Goal: Information Seeking & Learning: Check status

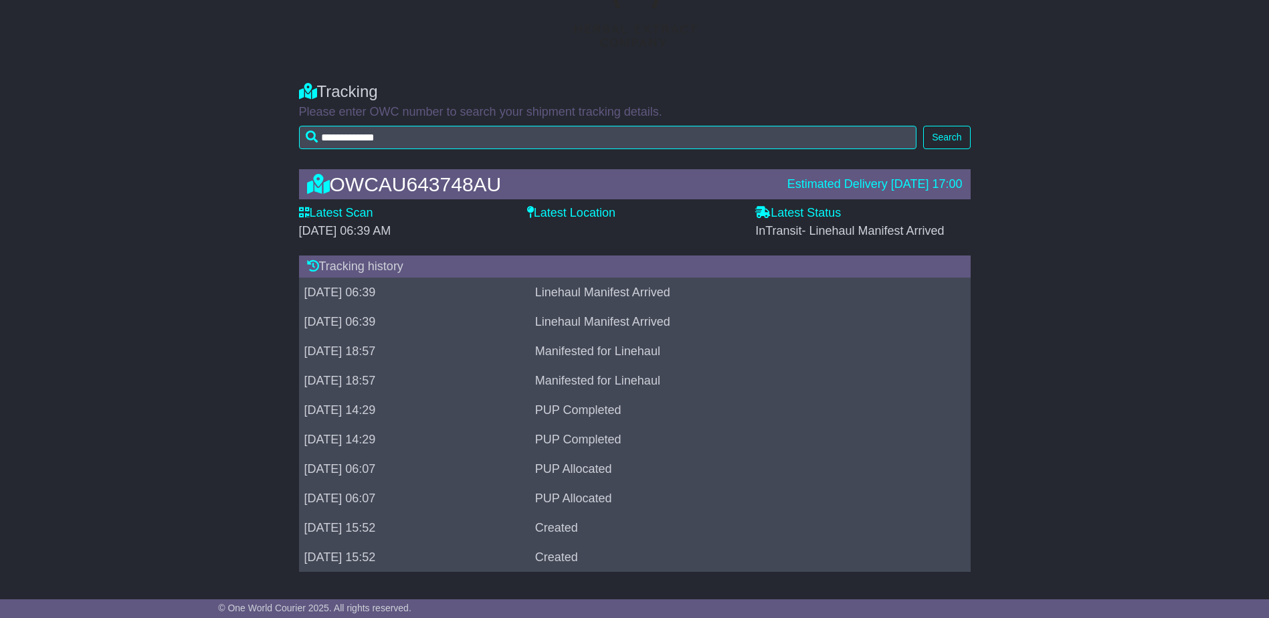
scroll to position [70, 0]
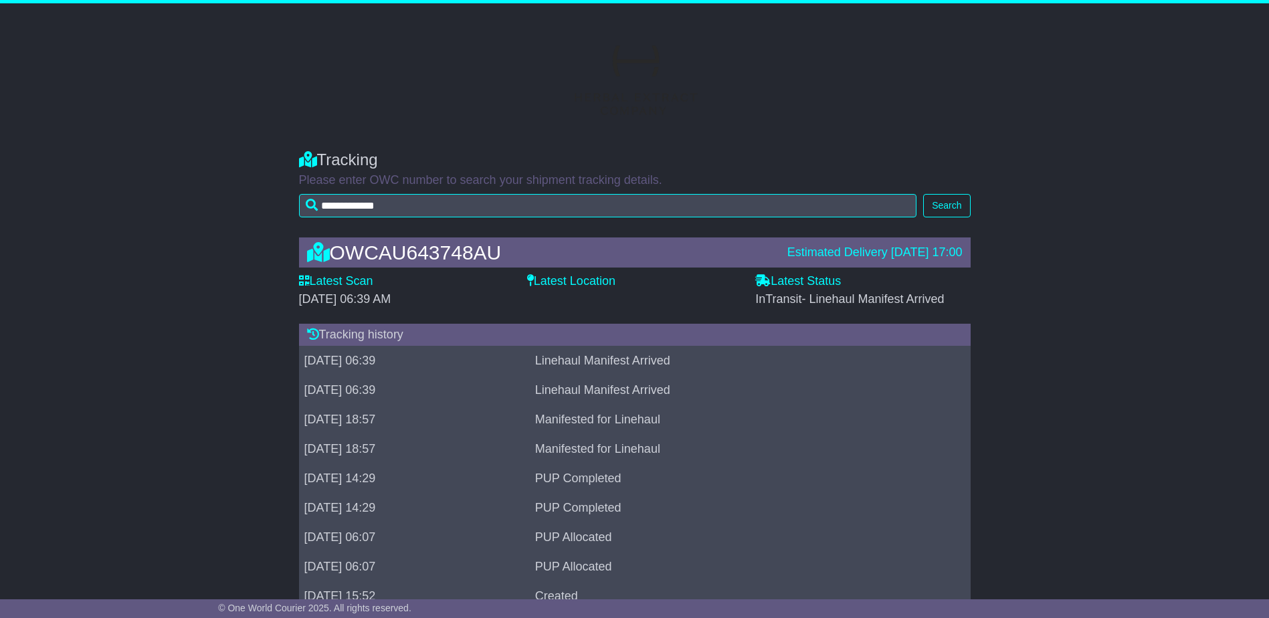
click at [591, 277] on label "Latest Location" at bounding box center [571, 281] width 88 height 15
click at [753, 134] on col-sm-3 at bounding box center [635, 80] width 743 height 114
